Goal: Navigation & Orientation: Go to known website

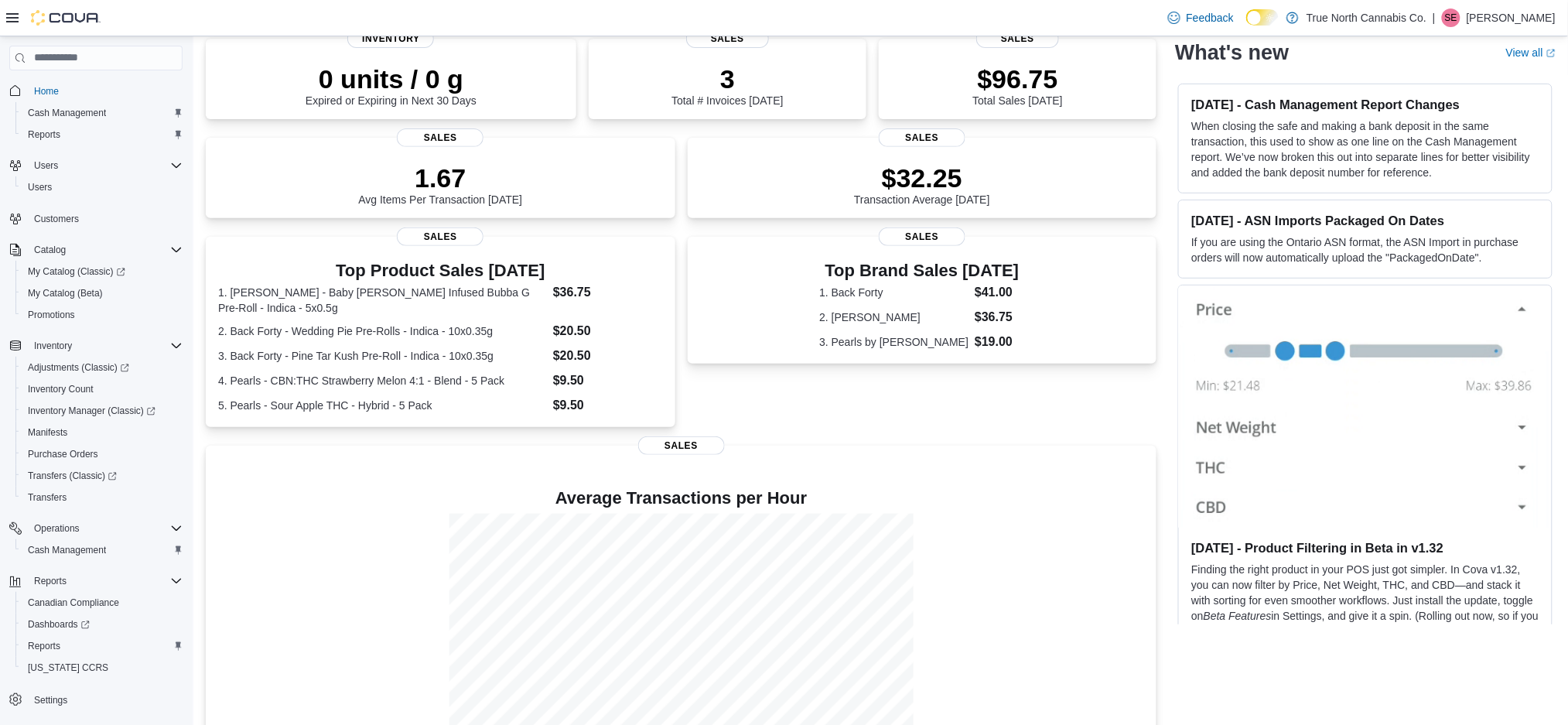
scroll to position [213, 0]
